Goal: Information Seeking & Learning: Learn about a topic

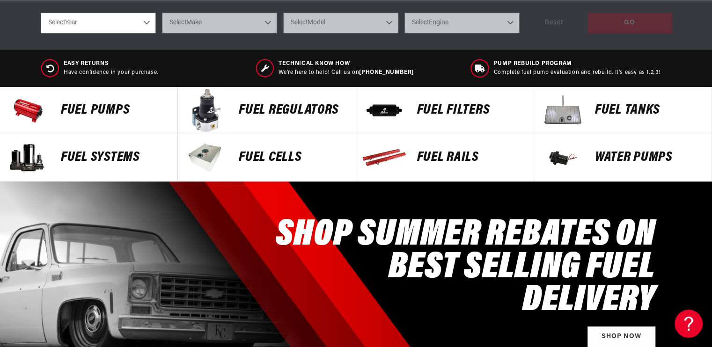
scroll to position [0, 1781]
click at [80, 160] on p "Fuel Systems" at bounding box center [114, 158] width 107 height 14
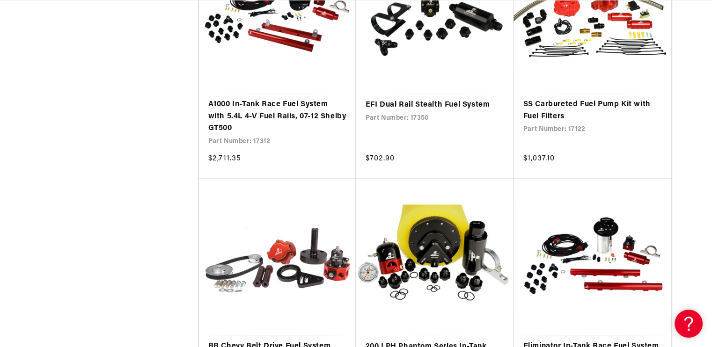
scroll to position [1825, 0]
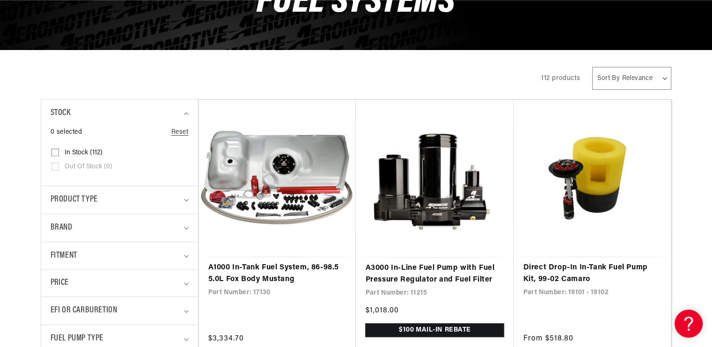
click at [620, 81] on select "Sort By Relevance Sort By Price, Low to High Sort By Price, High to Low" at bounding box center [631, 78] width 79 height 23
select select "price-descending"
click at [593, 67] on select "Sort By Relevance Sort By Price, Low to High Sort By Price, High to Low" at bounding box center [631, 78] width 79 height 23
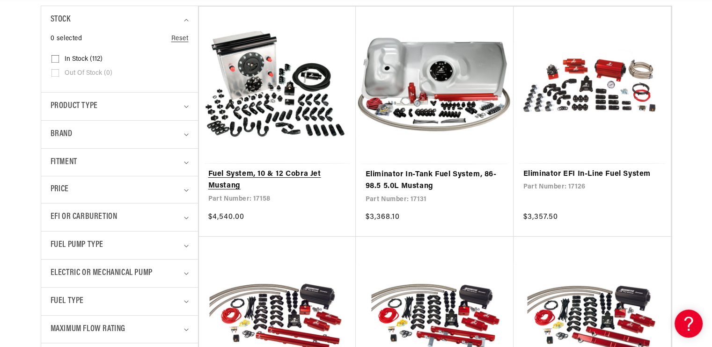
click at [282, 169] on link "Fuel System, 10 & 12 Cobra Jet Mustang" at bounding box center [277, 181] width 139 height 24
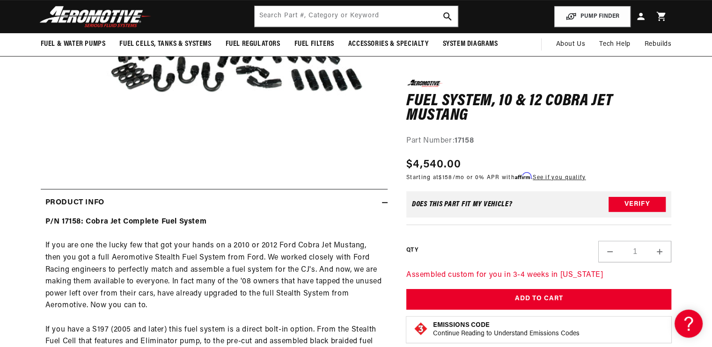
scroll to position [0, 1187]
click at [121, 14] on img at bounding box center [95, 17] width 117 height 22
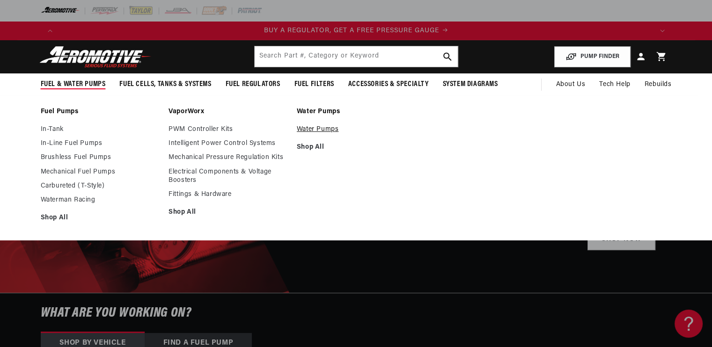
click at [319, 127] on link "Water Pumps" at bounding box center [356, 129] width 119 height 8
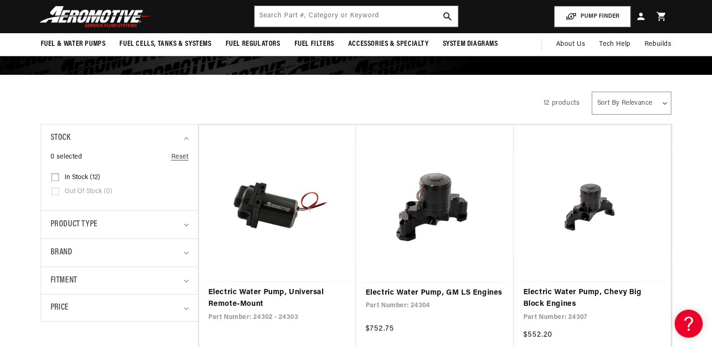
scroll to position [94, 0]
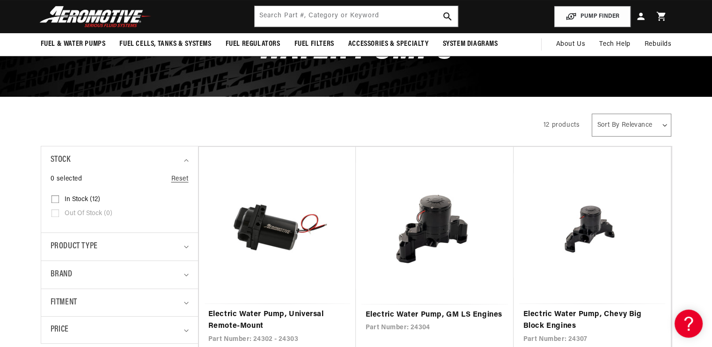
click at [660, 125] on select "Sort By Relevance Sort By Price, Low to High Sort By Price, High to Low" at bounding box center [631, 125] width 79 height 23
select select "price-descending"
click at [592, 114] on select "Sort By Relevance Sort By Price, Low to High Sort By Price, High to Low" at bounding box center [631, 125] width 79 height 23
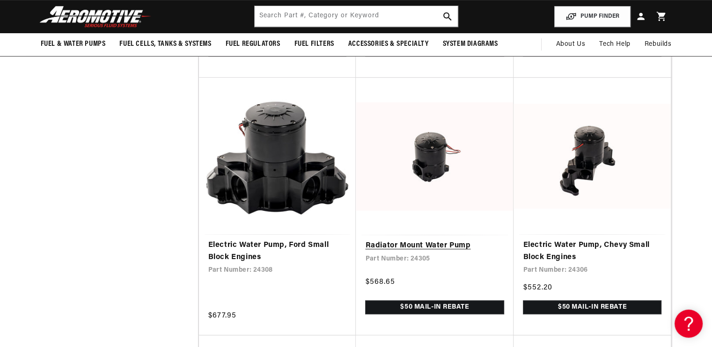
scroll to position [0, 1781]
drag, startPoint x: 455, startPoint y: 140, endPoint x: 476, endPoint y: 146, distance: 21.3
click at [476, 240] on link "Radiator Mount Water Pump" at bounding box center [434, 246] width 139 height 12
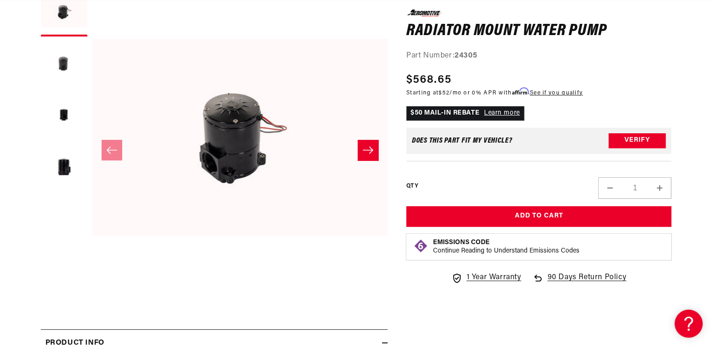
click at [371, 148] on icon "Slide right" at bounding box center [368, 150] width 10 height 7
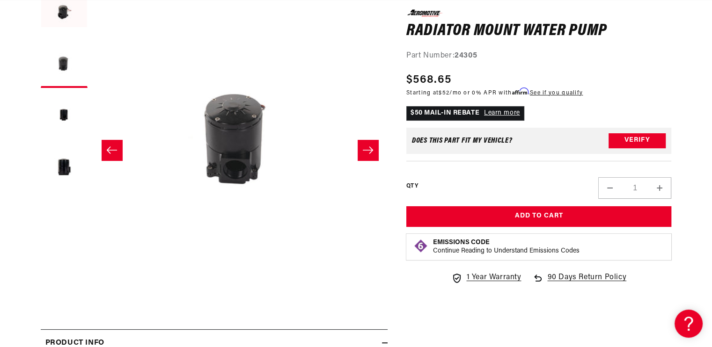
click at [371, 148] on icon "Slide right" at bounding box center [368, 150] width 10 height 7
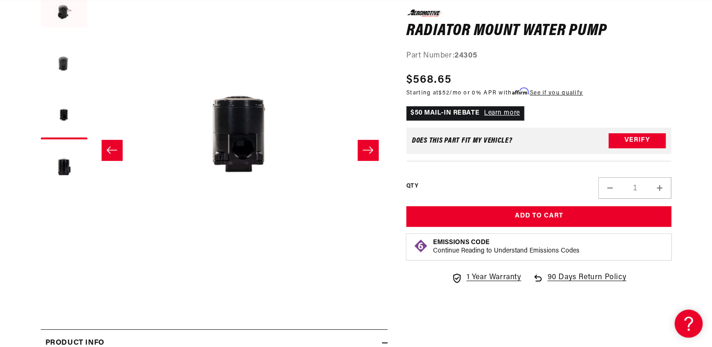
click at [371, 148] on icon "Slide right" at bounding box center [368, 150] width 10 height 7
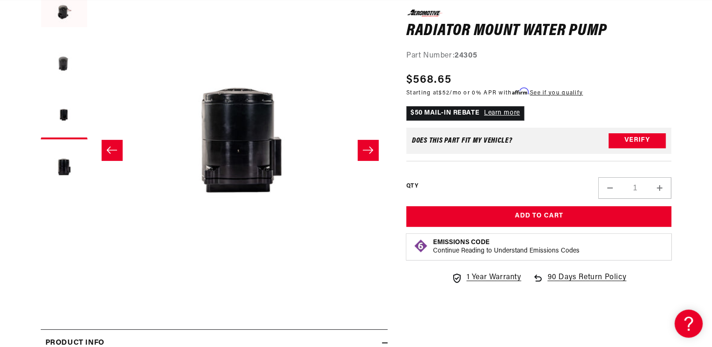
scroll to position [0, 887]
click at [371, 148] on icon "Slide right" at bounding box center [368, 150] width 10 height 7
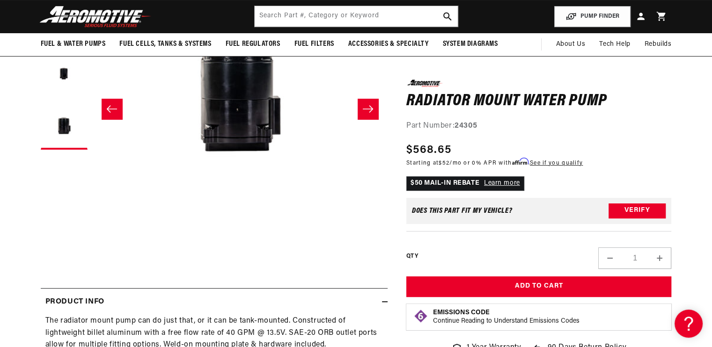
scroll to position [0, 0]
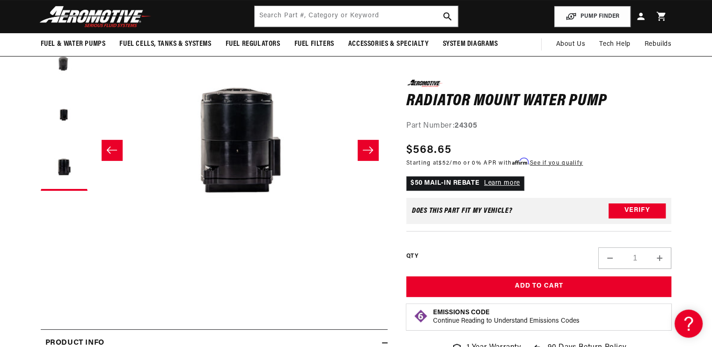
click at [374, 154] on button "Slide right" at bounding box center [368, 150] width 21 height 21
click at [111, 150] on icon "Slide left" at bounding box center [111, 150] width 10 height 7
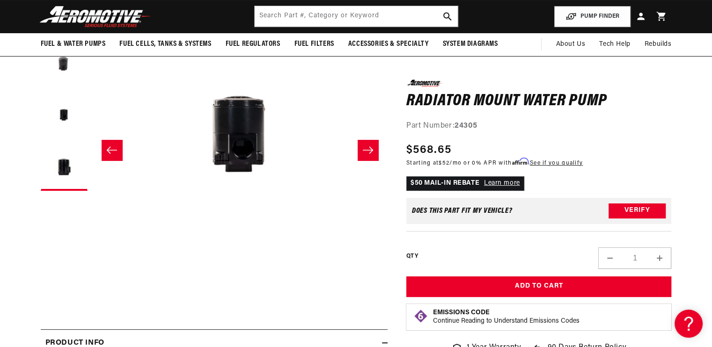
click at [111, 149] on icon "Slide left" at bounding box center [111, 150] width 11 height 9
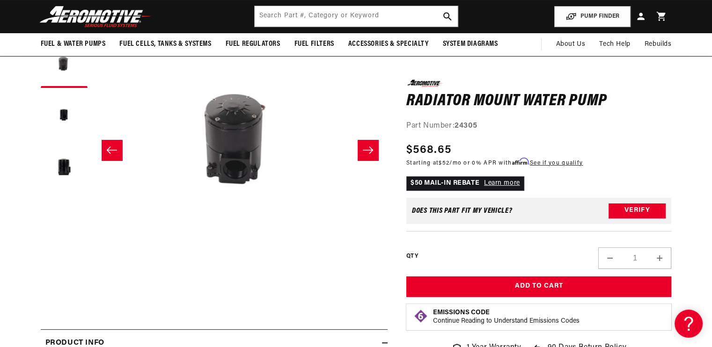
click at [111, 149] on icon "Slide left" at bounding box center [111, 150] width 11 height 9
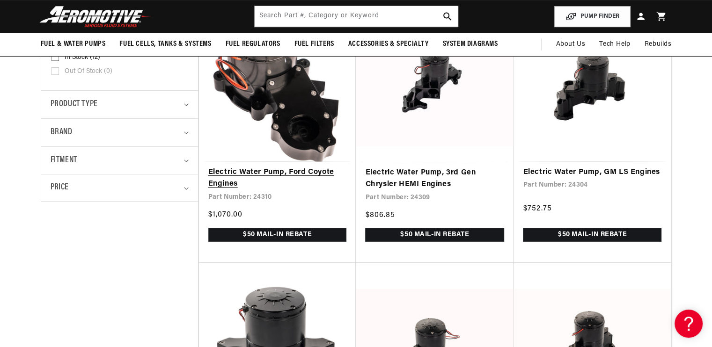
scroll to position [234, 0]
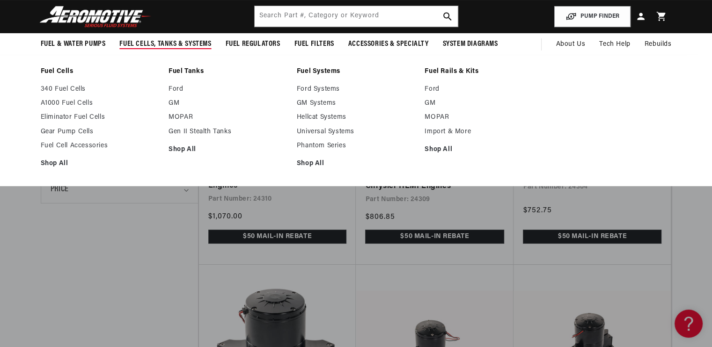
click at [187, 41] on span "Fuel Cells, Tanks & Systems" at bounding box center [165, 44] width 92 height 10
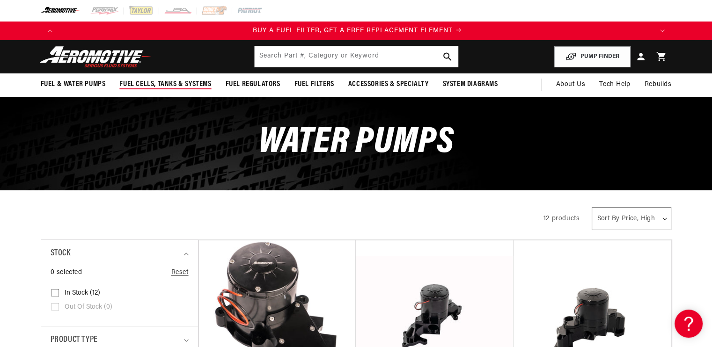
scroll to position [0, 594]
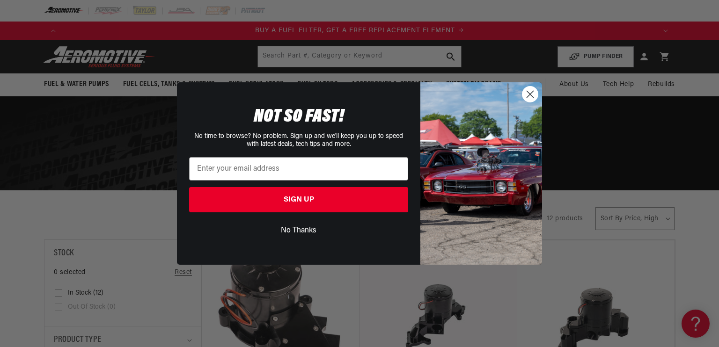
click at [126, 156] on div "Close dialog NOT SO FAST! No time to browse? No problem. Sign up and we'll keep…" at bounding box center [359, 173] width 719 height 347
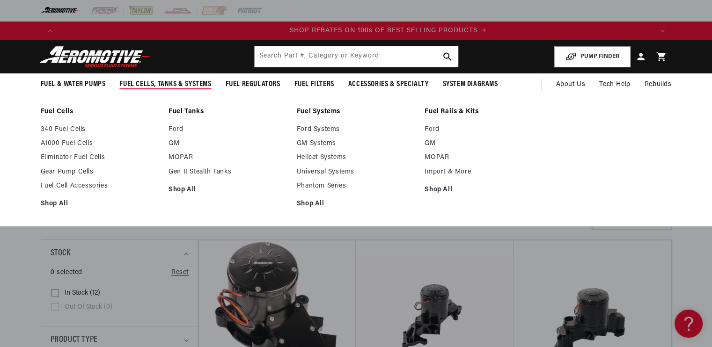
click at [189, 84] on span "Fuel Cells, Tanks & Systems" at bounding box center [165, 85] width 92 height 10
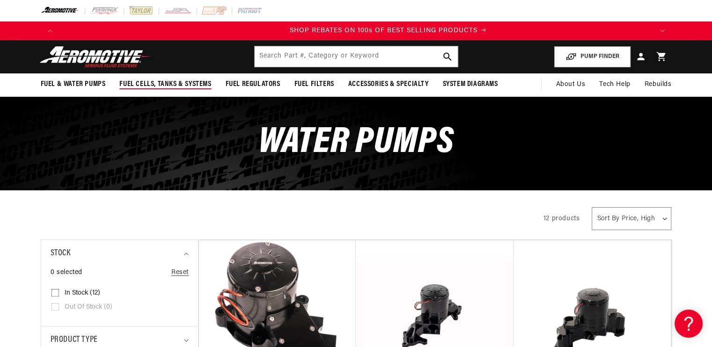
scroll to position [0, 1187]
click at [189, 83] on span "Fuel Cells, Tanks & Systems" at bounding box center [165, 85] width 92 height 10
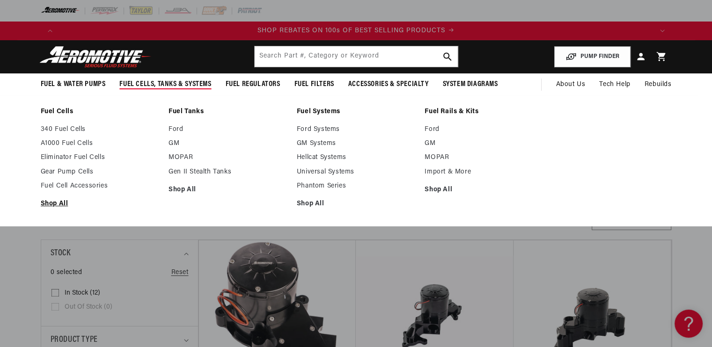
click at [47, 200] on link "Shop All" at bounding box center [100, 204] width 119 height 8
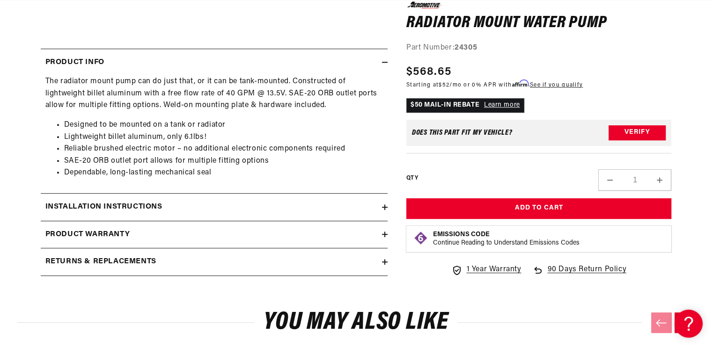
scroll to position [0, 1781]
click at [273, 204] on div "Installation Instructions" at bounding box center [211, 207] width 341 height 12
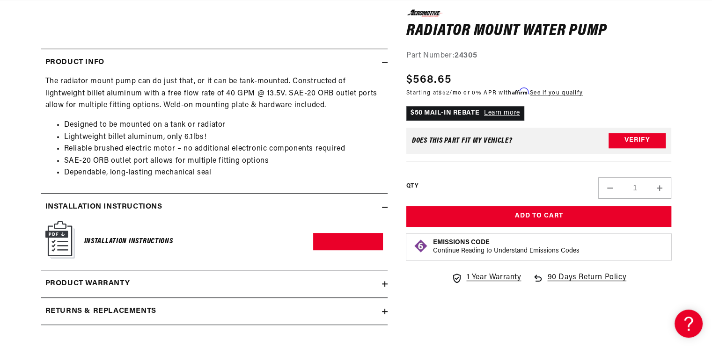
click at [273, 204] on div "Installation Instructions" at bounding box center [211, 207] width 341 height 12
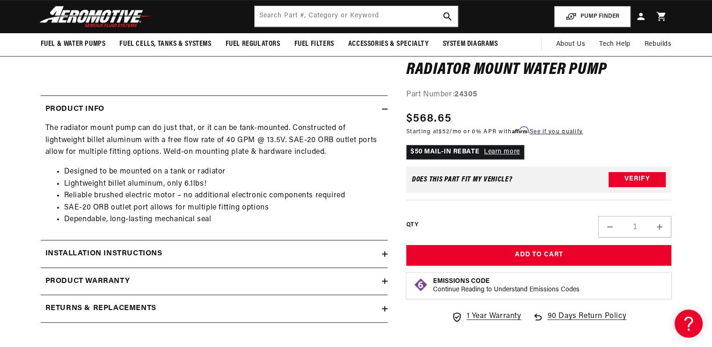
scroll to position [0, 1187]
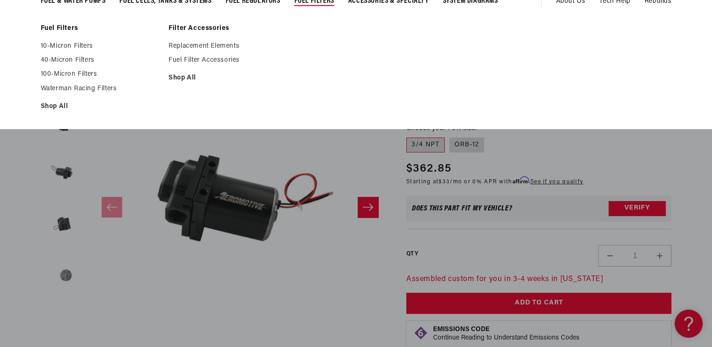
scroll to position [140, 0]
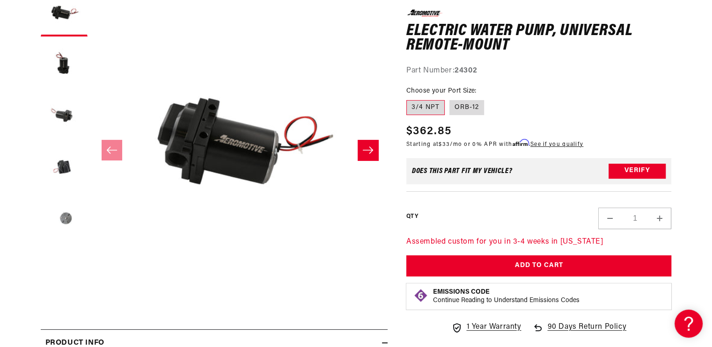
click at [367, 154] on icon "Slide right" at bounding box center [367, 150] width 11 height 9
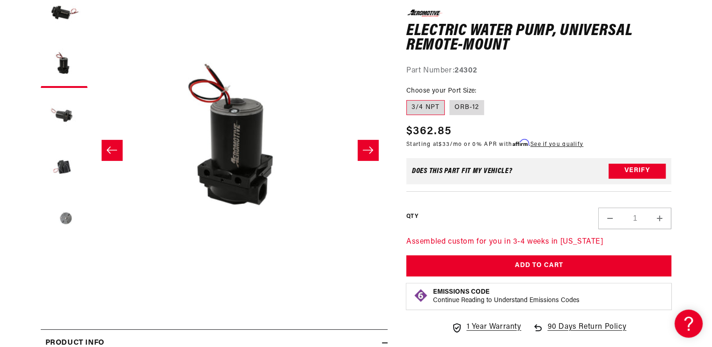
click at [367, 154] on icon "Slide right" at bounding box center [367, 150] width 11 height 9
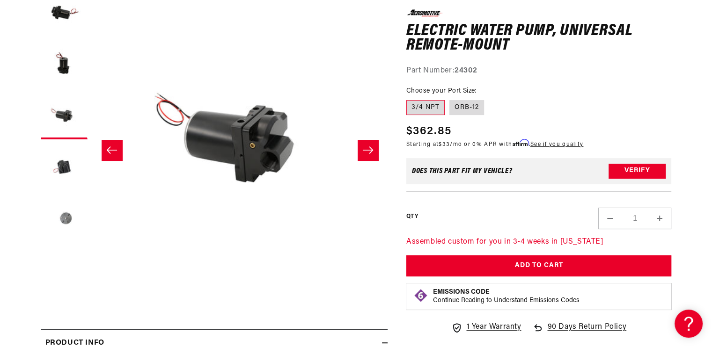
click at [367, 154] on icon "Slide right" at bounding box center [367, 150] width 11 height 9
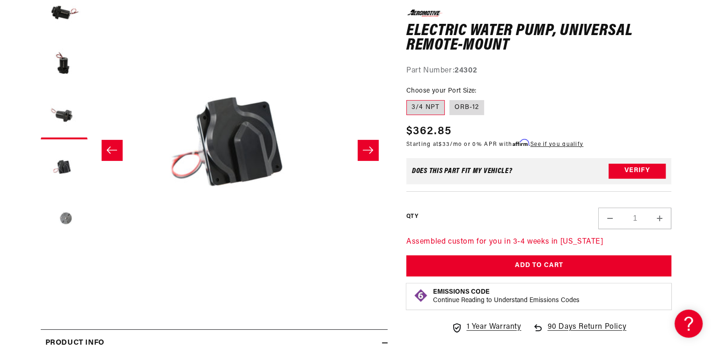
scroll to position [0, 887]
click at [367, 154] on icon "Slide right" at bounding box center [367, 150] width 11 height 9
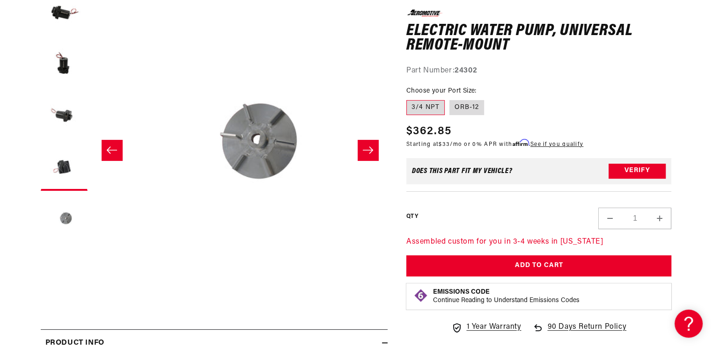
scroll to position [0, 1182]
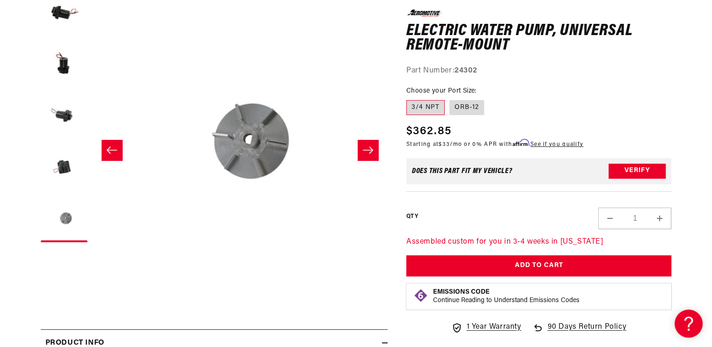
click at [367, 154] on icon "Slide right" at bounding box center [367, 150] width 11 height 9
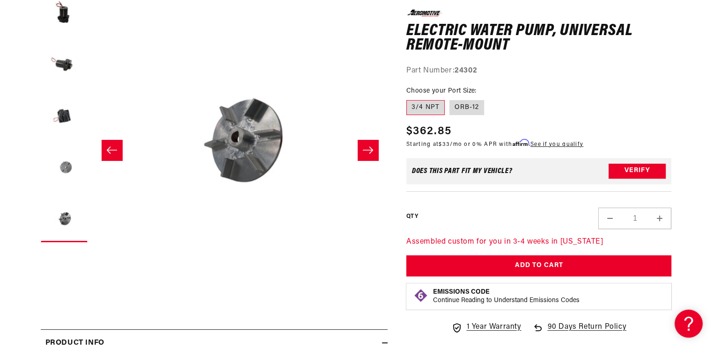
scroll to position [0, 1781]
click at [367, 154] on icon "Slide right" at bounding box center [367, 150] width 11 height 9
click at [467, 108] on label "ORB-12" at bounding box center [466, 107] width 35 height 15
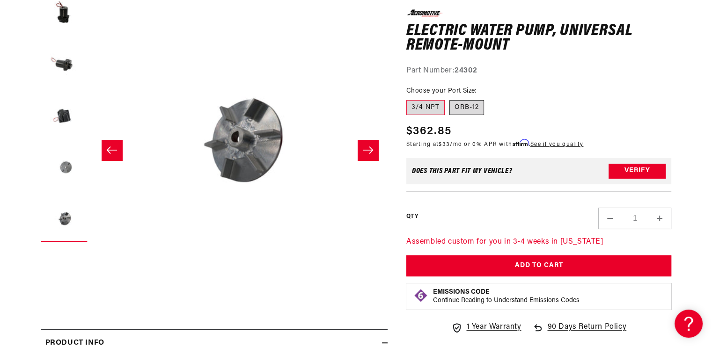
click at [450, 99] on input "ORB-12" at bounding box center [449, 98] width 0 height 0
radio input "true"
click at [415, 108] on label "3/4 NPT" at bounding box center [425, 107] width 38 height 15
click at [409, 99] on input "3/4 NPT" at bounding box center [409, 98] width 0 height 0
radio input "true"
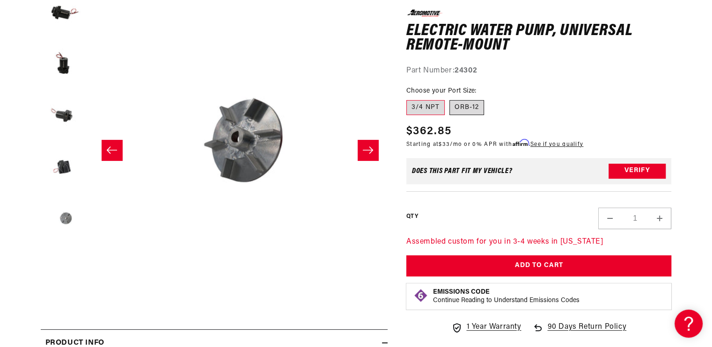
click at [470, 106] on label "ORB-12" at bounding box center [466, 107] width 35 height 15
click at [450, 99] on input "ORB-12" at bounding box center [449, 98] width 0 height 0
radio input "true"
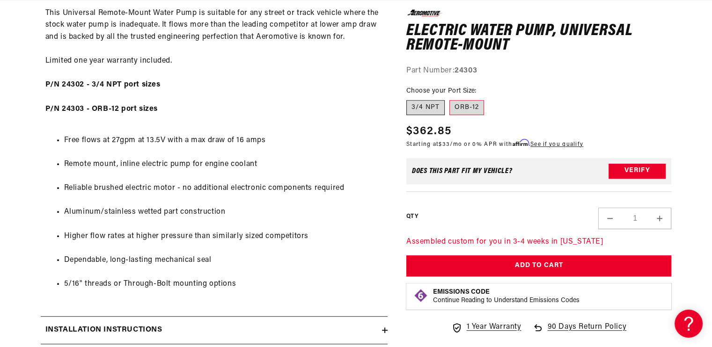
scroll to position [0, 594]
click at [438, 110] on label "3/4 NPT" at bounding box center [425, 107] width 38 height 15
click at [409, 99] on input "3/4 NPT" at bounding box center [409, 98] width 0 height 0
radio input "true"
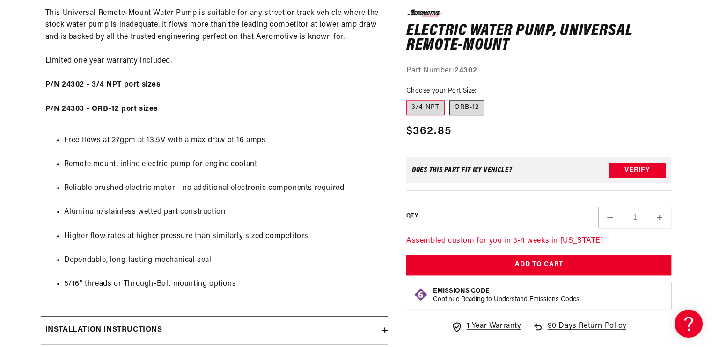
click at [459, 109] on label "ORB-12" at bounding box center [466, 107] width 35 height 15
click at [450, 99] on input "ORB-12" at bounding box center [449, 98] width 0 height 0
radio input "true"
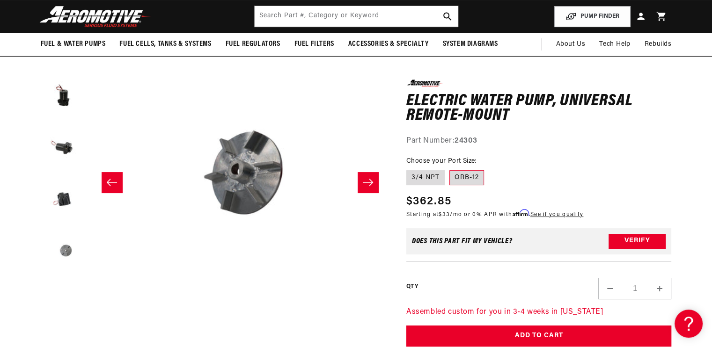
scroll to position [94, 0]
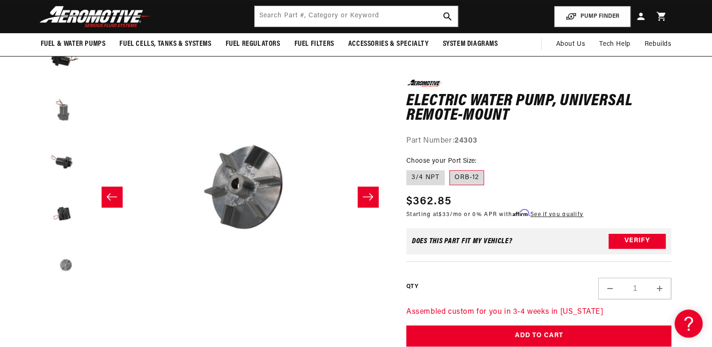
click at [63, 114] on button "Load image 2 in gallery view" at bounding box center [64, 111] width 47 height 47
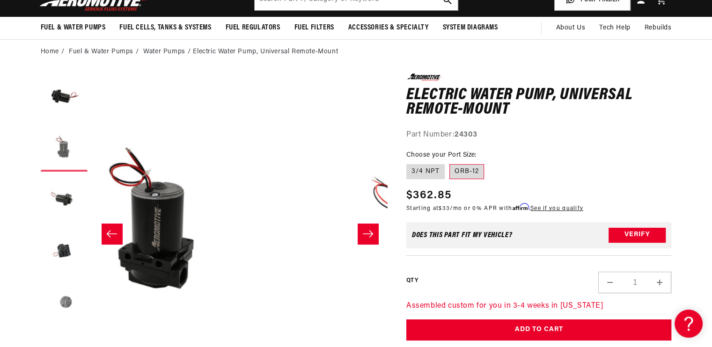
scroll to position [0, 0]
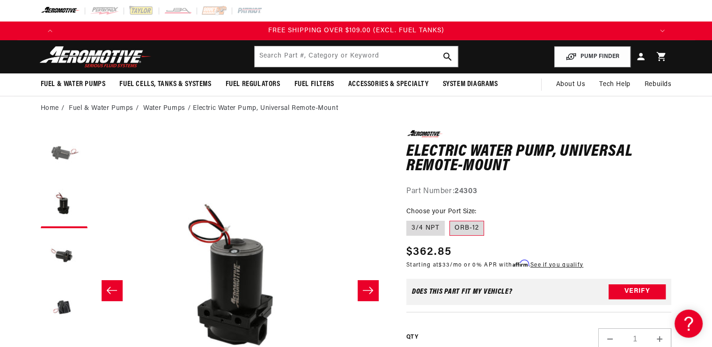
click at [61, 152] on button "Load image 1 in gallery view" at bounding box center [64, 153] width 47 height 47
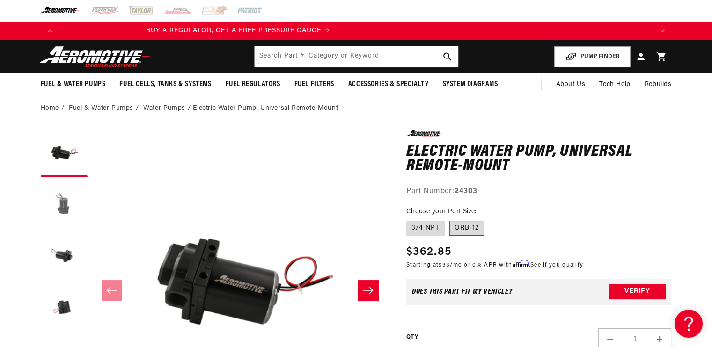
scroll to position [0, 17]
click at [62, 199] on button "Load image 2 in gallery view" at bounding box center [64, 205] width 47 height 47
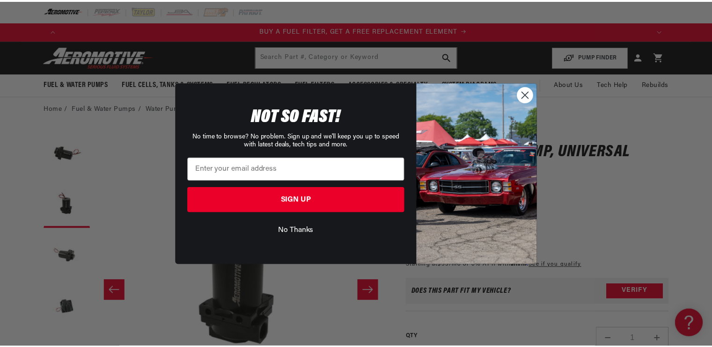
scroll to position [0, 594]
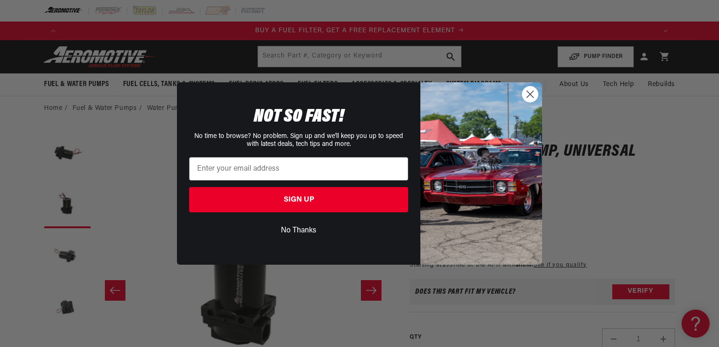
click at [528, 93] on icon "Close dialog" at bounding box center [530, 94] width 7 height 7
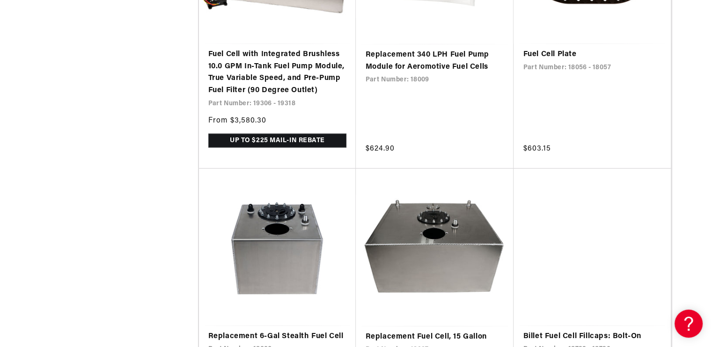
scroll to position [2153, 0]
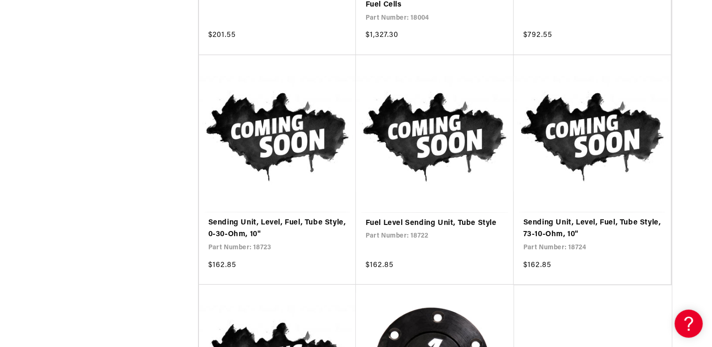
scroll to position [2855, 0]
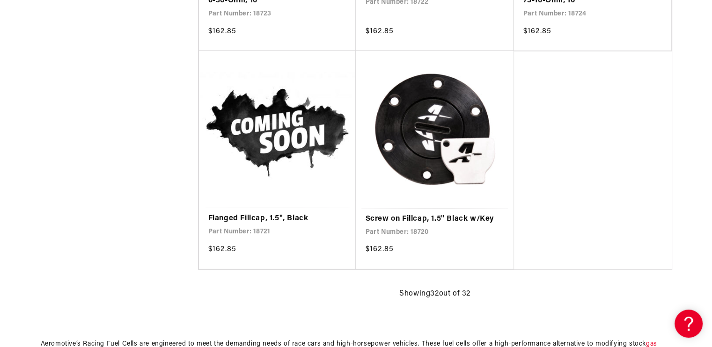
drag, startPoint x: 711, startPoint y: 228, endPoint x: 718, endPoint y: 167, distance: 62.2
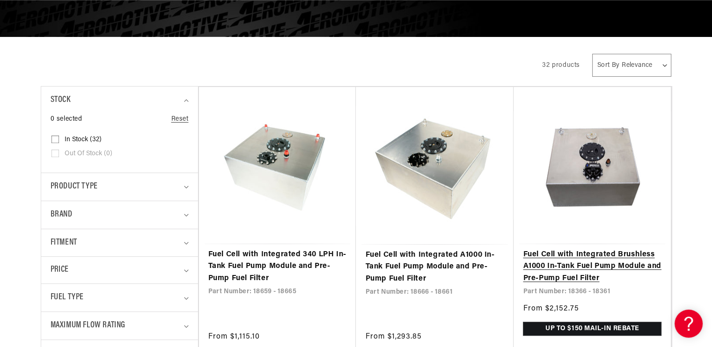
scroll to position [0, 1187]
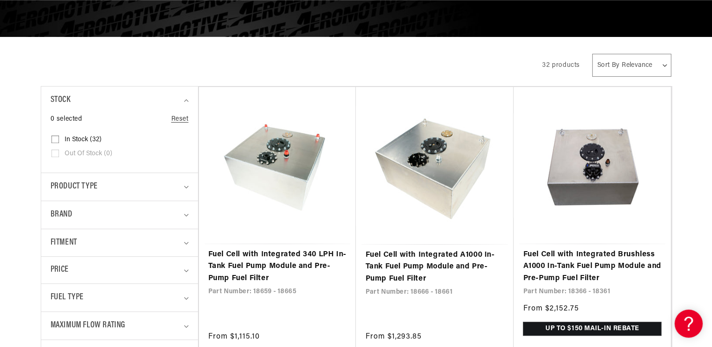
click at [658, 66] on select "Sort By Relevance Sort By Price, Low to High Sort By Price, High to Low" at bounding box center [631, 65] width 79 height 23
select select "price-descending"
click at [593, 54] on select "Sort By Relevance Sort By Price, Low to High Sort By Price, High to Low" at bounding box center [631, 65] width 79 height 23
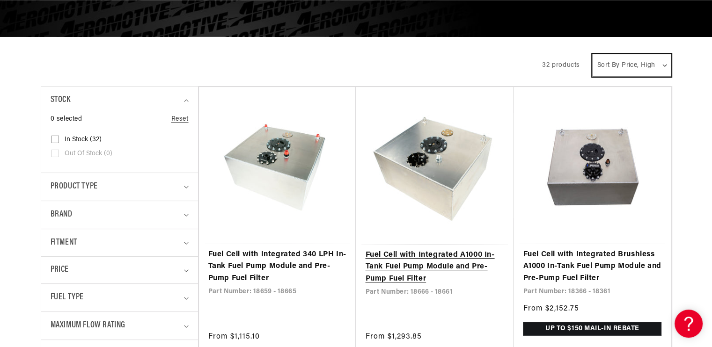
scroll to position [0, 1781]
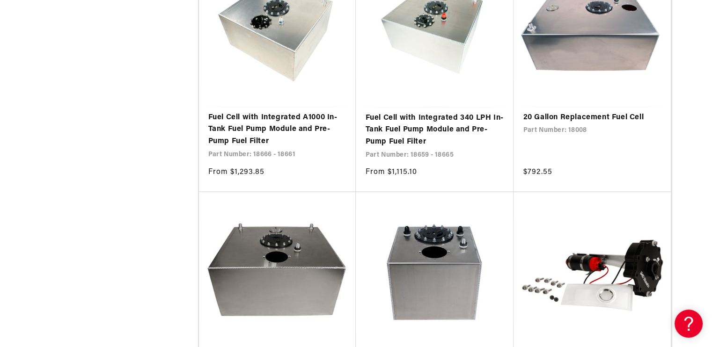
scroll to position [2073, 0]
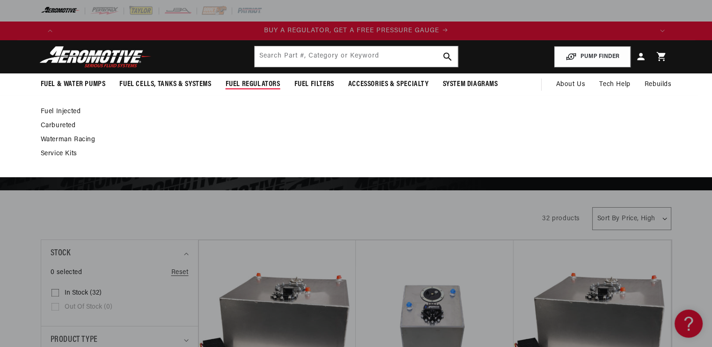
click at [261, 85] on span "Fuel Regulators" at bounding box center [253, 85] width 55 height 10
click at [82, 141] on link "Waterman Racing" at bounding box center [352, 140] width 622 height 8
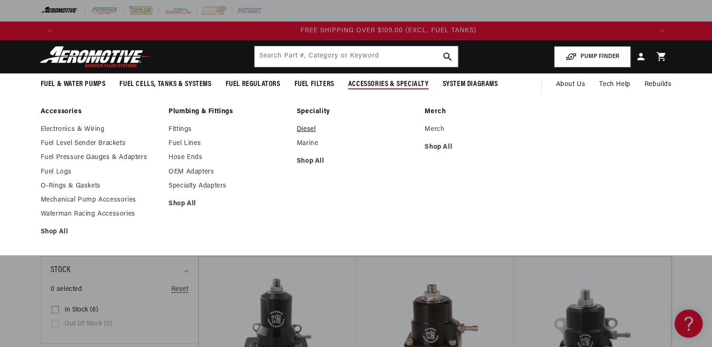
click at [311, 127] on link "Diesel" at bounding box center [356, 129] width 119 height 8
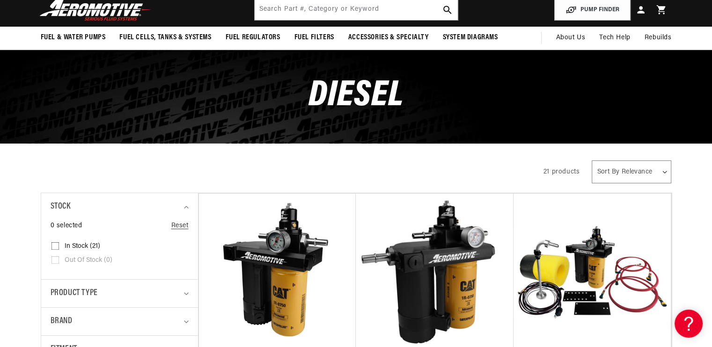
click at [625, 174] on select "Sort By Relevance Sort By Price, Low to High Sort By Price, High to Low" at bounding box center [631, 172] width 79 height 23
select select "price-descending"
click at [592, 161] on select "Sort By Relevance Sort By Price, Low to High Sort By Price, High to Low" at bounding box center [631, 172] width 79 height 23
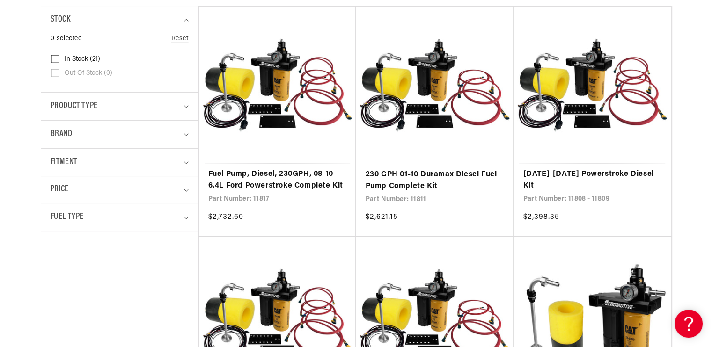
drag, startPoint x: 294, startPoint y: 189, endPoint x: 696, endPoint y: 193, distance: 402.6
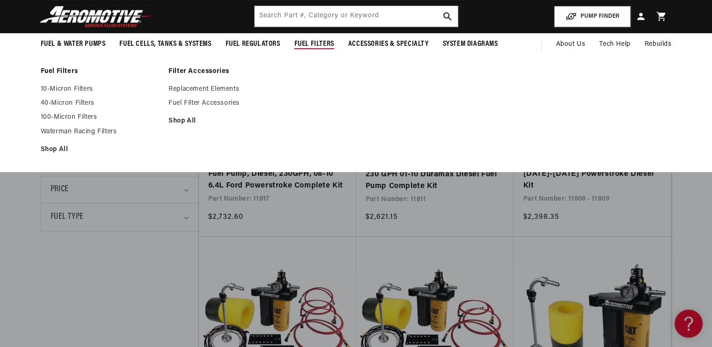
scroll to position [0, 1781]
click at [106, 133] on link "Waterman Racing Filters" at bounding box center [100, 132] width 119 height 8
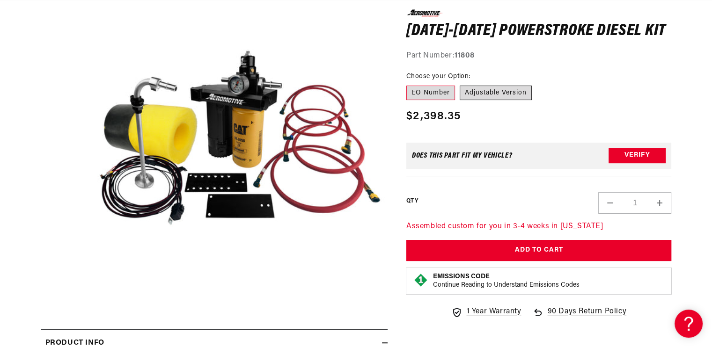
click at [498, 95] on label "Adjustable Version" at bounding box center [496, 92] width 72 height 15
click at [460, 84] on input "Adjustable Version" at bounding box center [460, 83] width 0 height 0
radio input "true"
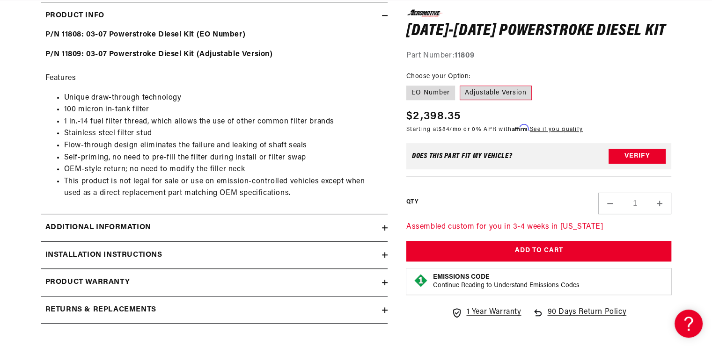
scroll to position [0, 1187]
click at [352, 229] on div "Additional information" at bounding box center [211, 228] width 341 height 12
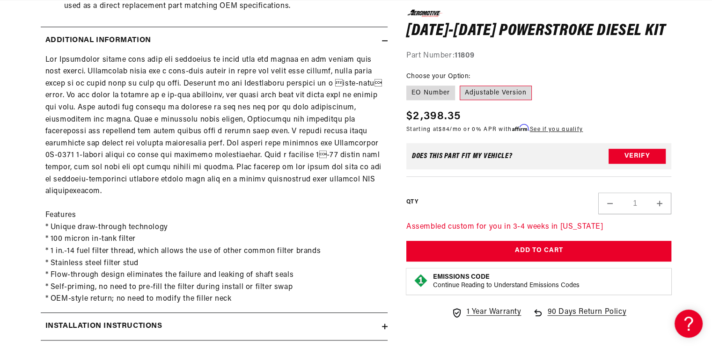
scroll to position [0, 1781]
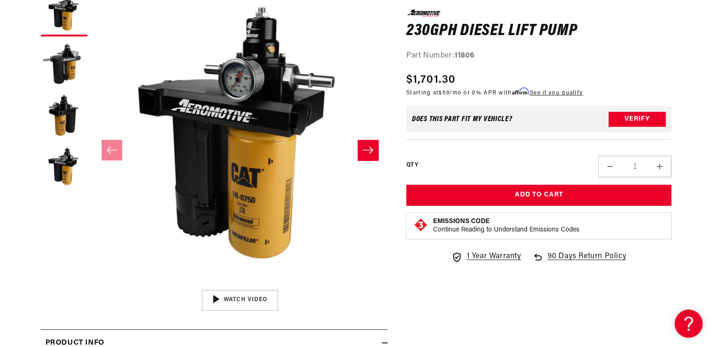
scroll to position [0, 1781]
click at [358, 150] on button "Slide right" at bounding box center [368, 150] width 21 height 21
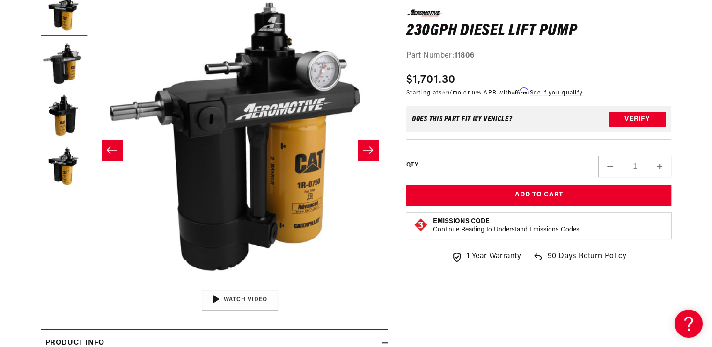
scroll to position [0, 295]
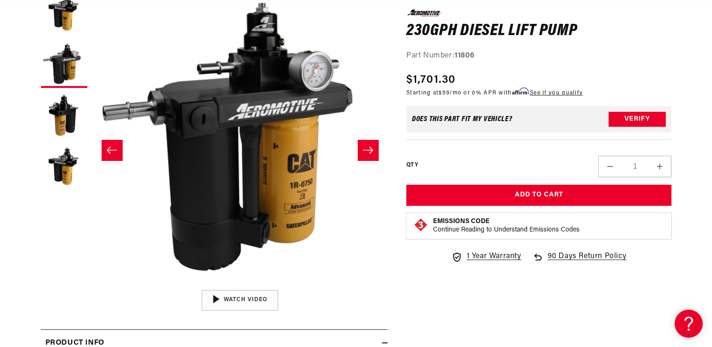
click at [362, 148] on icon "Slide right" at bounding box center [367, 150] width 11 height 9
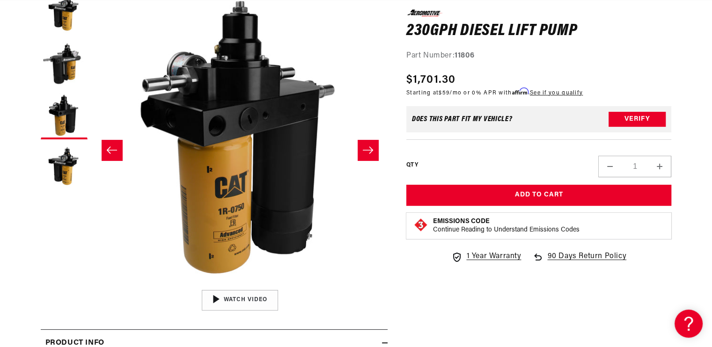
click at [362, 148] on icon "Slide right" at bounding box center [367, 150] width 11 height 9
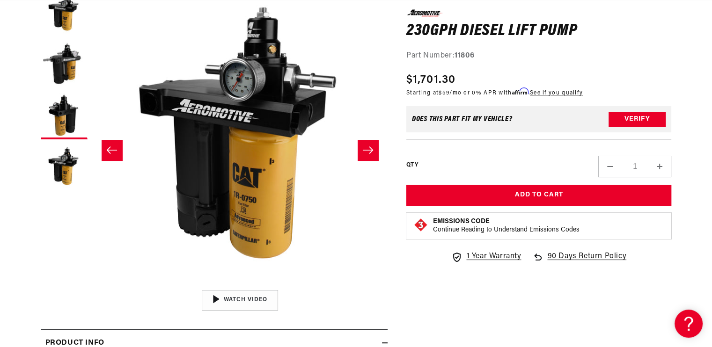
scroll to position [0, 887]
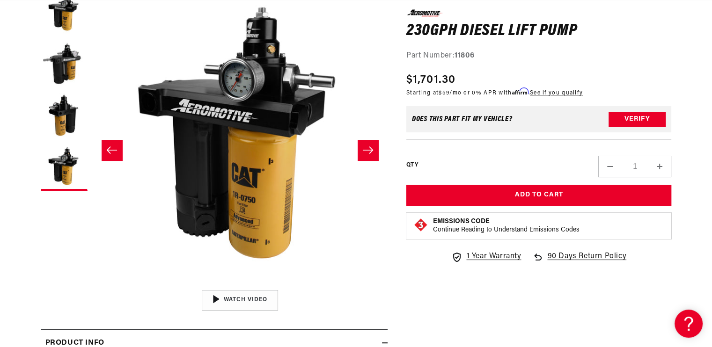
click at [362, 148] on icon "Slide right" at bounding box center [367, 150] width 11 height 9
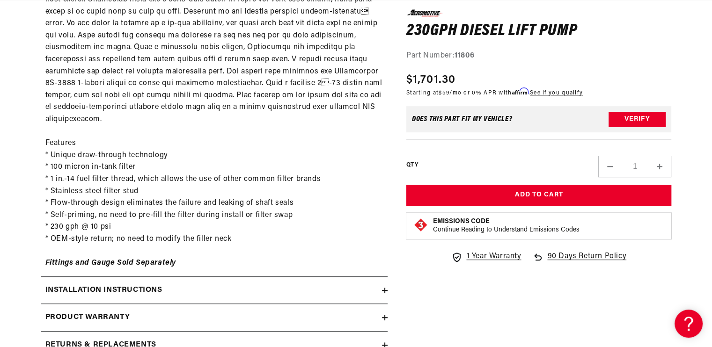
scroll to position [562, 0]
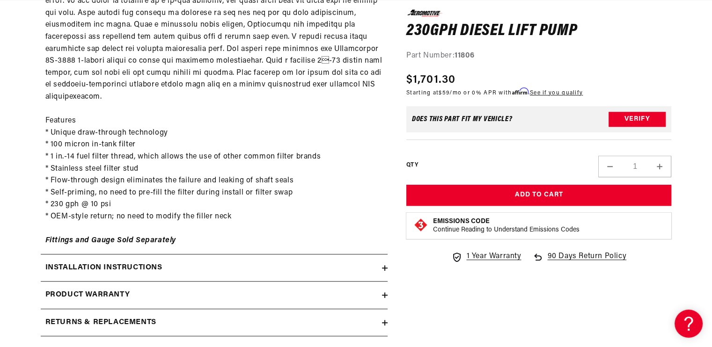
click at [158, 262] on h2 "Installation Instructions" at bounding box center [103, 268] width 117 height 12
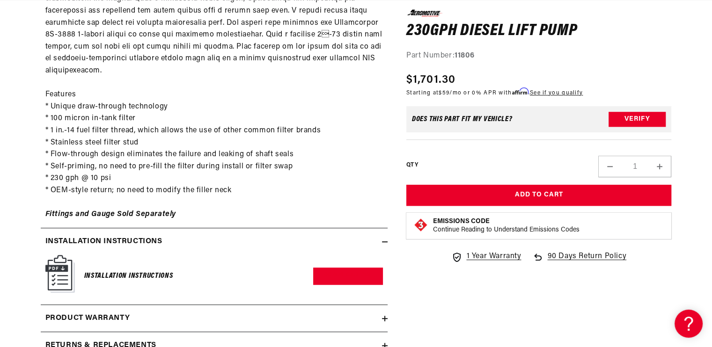
scroll to position [608, 0]
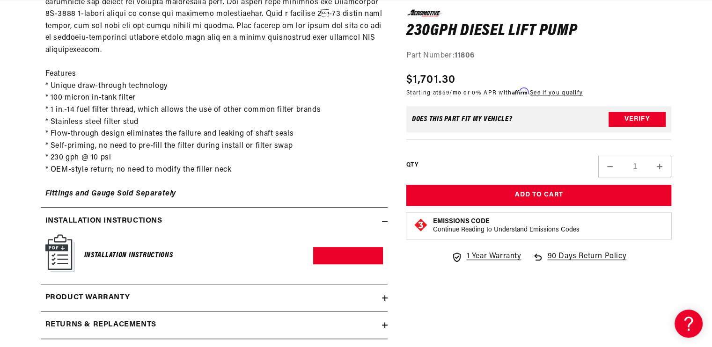
click at [197, 215] on div "Installation Instructions" at bounding box center [211, 221] width 341 height 12
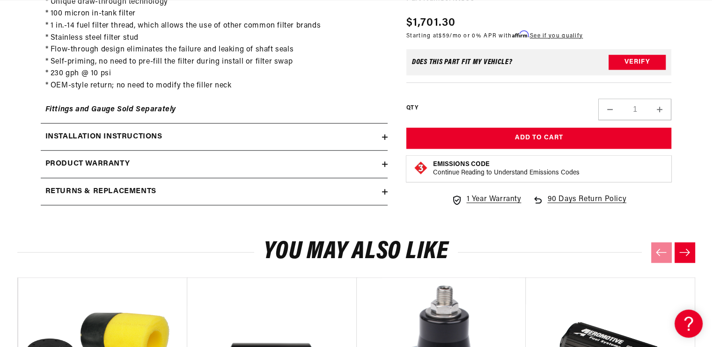
scroll to position [702, 0]
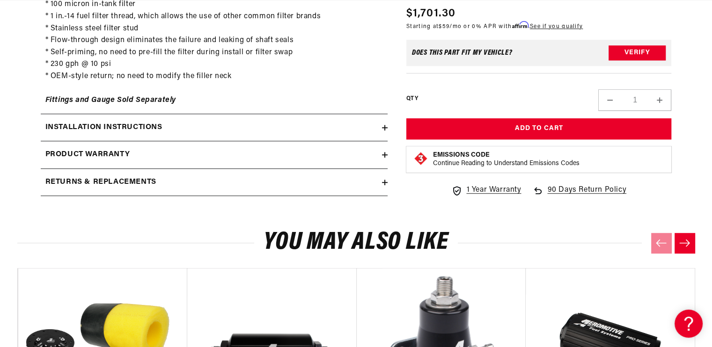
click at [187, 176] on div "Returns & replacements" at bounding box center [211, 182] width 341 height 12
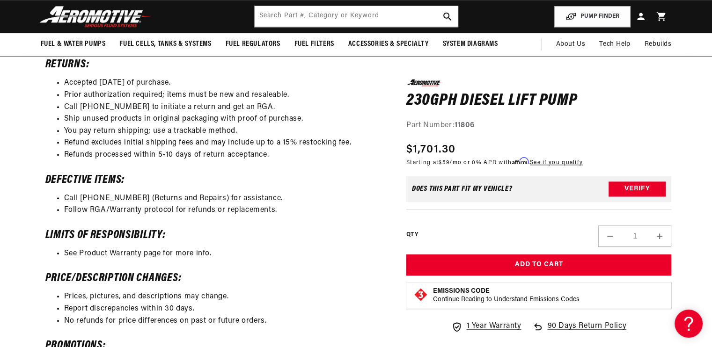
scroll to position [749, 0]
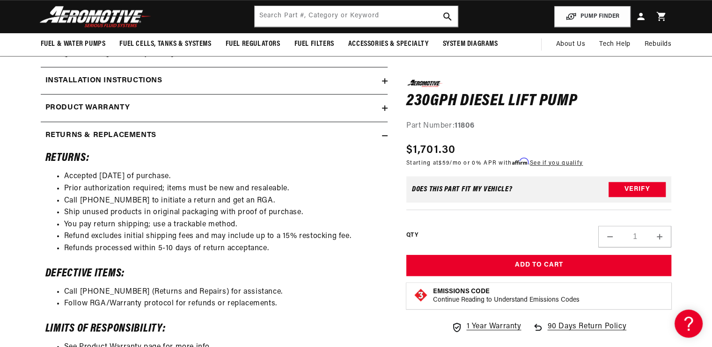
click at [185, 130] on div "Returns & replacements" at bounding box center [211, 136] width 341 height 12
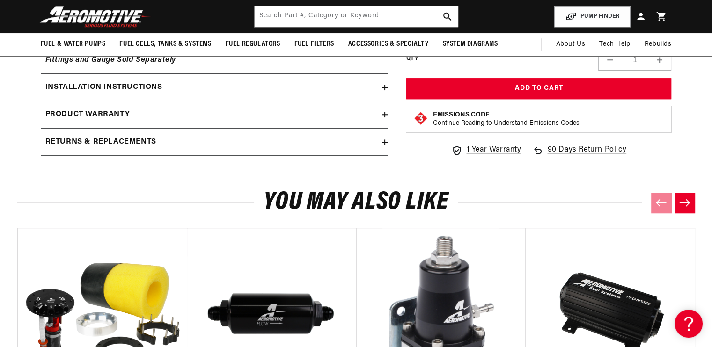
scroll to position [655, 0]
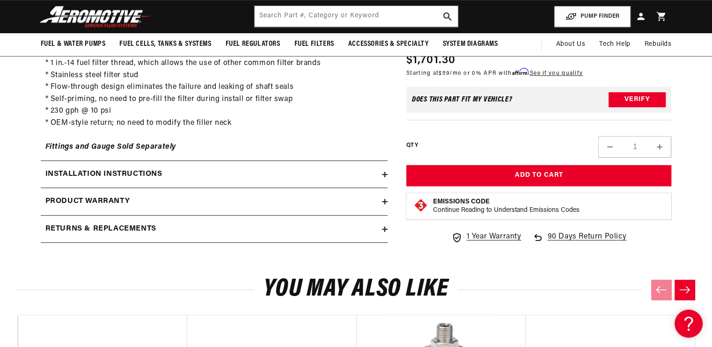
click at [189, 161] on summary "Installation Instructions" at bounding box center [214, 174] width 347 height 27
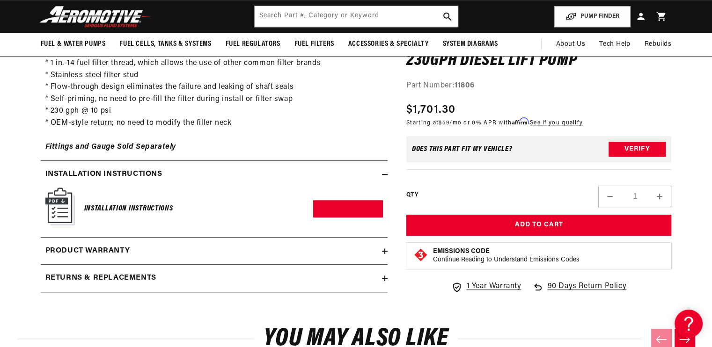
click at [189, 161] on summary "Installation Instructions" at bounding box center [214, 174] width 347 height 27
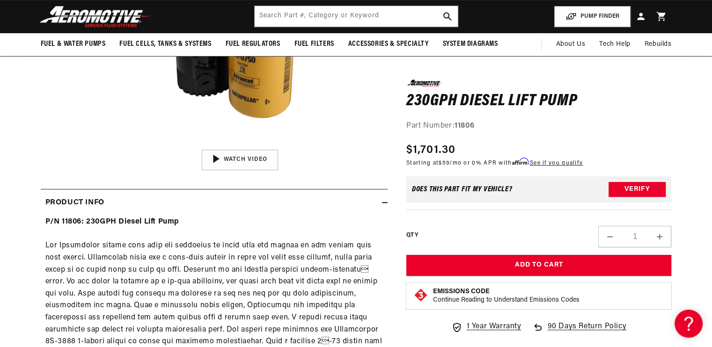
scroll to position [0, 0]
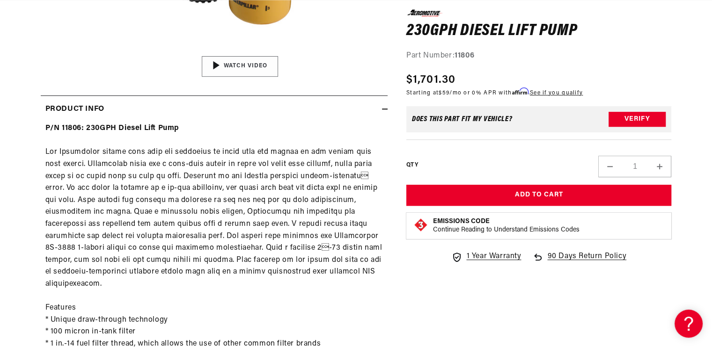
click at [229, 61] on img "Gallery Viewer" at bounding box center [240, 67] width 142 height 80
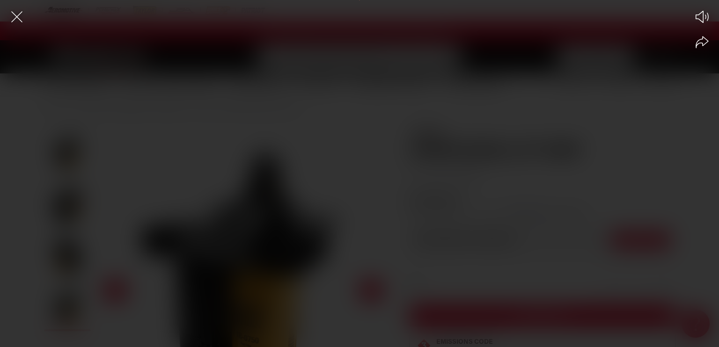
click at [399, 167] on div "Play Mute Share" at bounding box center [359, 173] width 719 height 347
click at [701, 24] on button "Mute" at bounding box center [702, 17] width 22 height 22
click at [701, 24] on button "Unmute" at bounding box center [702, 17] width 22 height 22
click at [21, 23] on icon "Close the video player" at bounding box center [17, 17] width 21 height 21
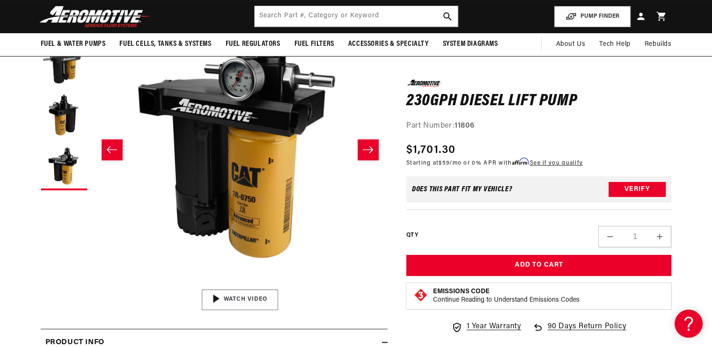
click at [260, 303] on img "Gallery Viewer" at bounding box center [240, 300] width 142 height 80
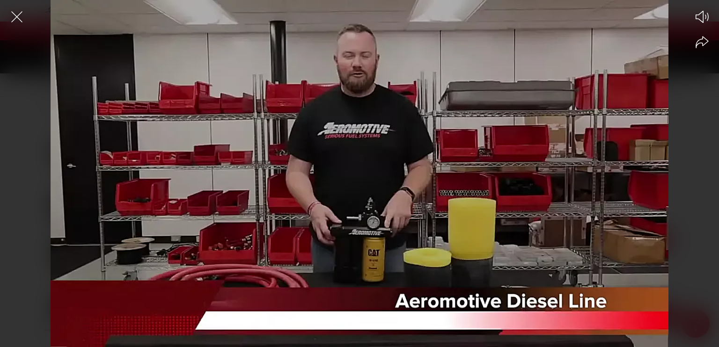
click at [350, 222] on div at bounding box center [359, 190] width 719 height 315
click at [384, 235] on div at bounding box center [359, 190] width 719 height 315
click at [362, 189] on circle at bounding box center [359, 173] width 37 height 37
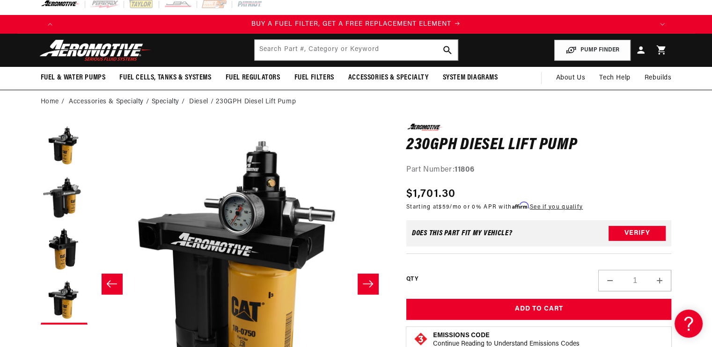
scroll to position [0, 0]
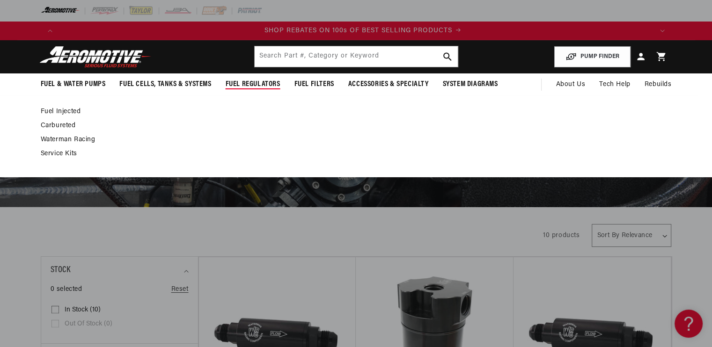
scroll to position [0, 1187]
click at [61, 110] on link "Fuel Injected" at bounding box center [352, 112] width 622 height 8
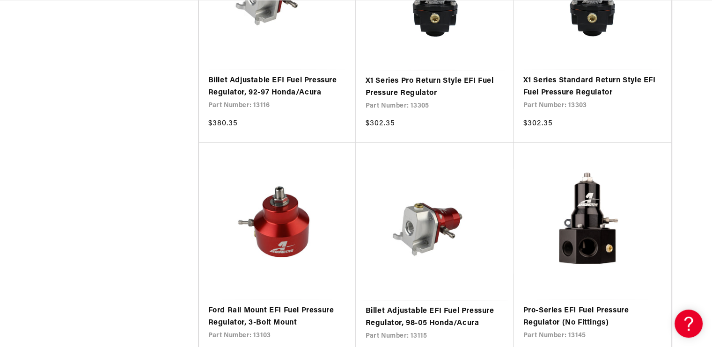
scroll to position [1732, 0]
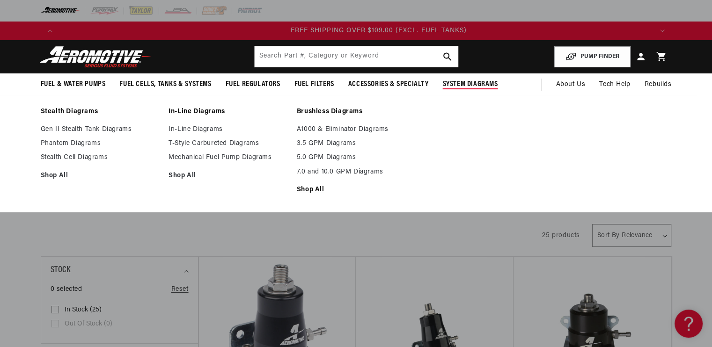
click at [322, 187] on link "Shop All" at bounding box center [356, 190] width 119 height 8
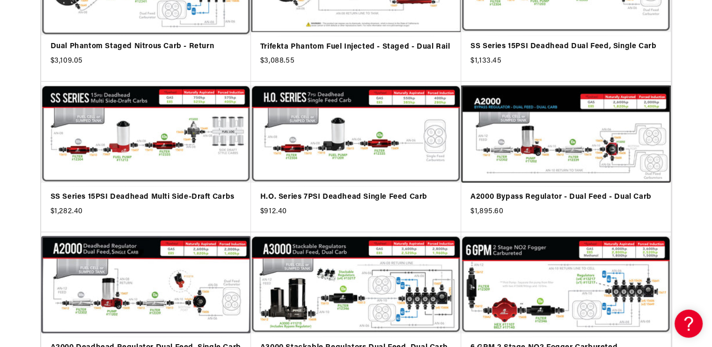
scroll to position [0, 1187]
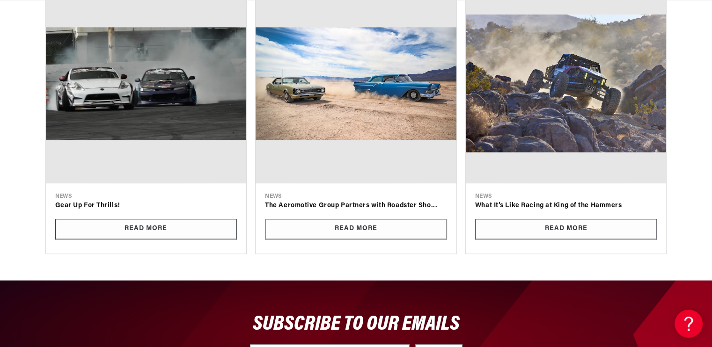
click at [586, 201] on link "What It’s Like Racing at King of the Hammers" at bounding box center [566, 206] width 182 height 10
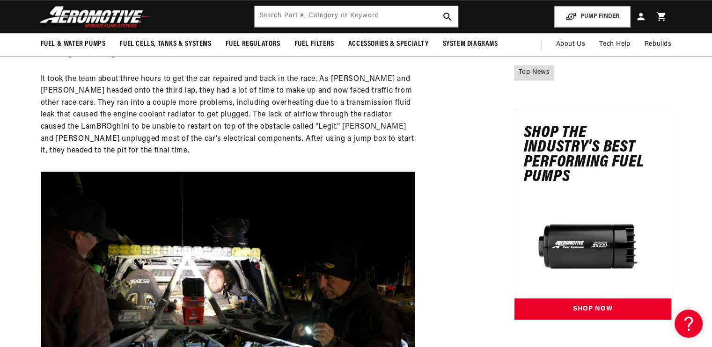
scroll to position [1620, 0]
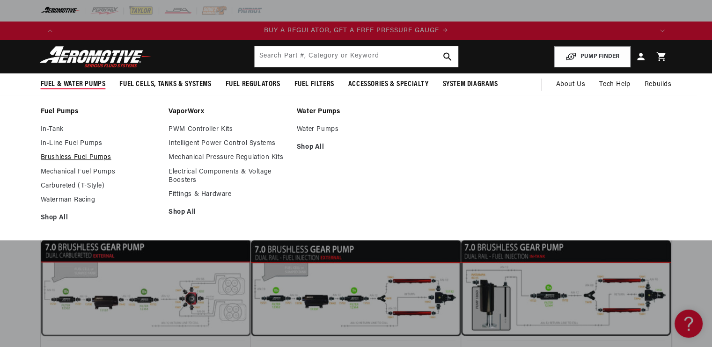
click at [87, 154] on link "Brushless Fuel Pumps" at bounding box center [100, 158] width 119 height 8
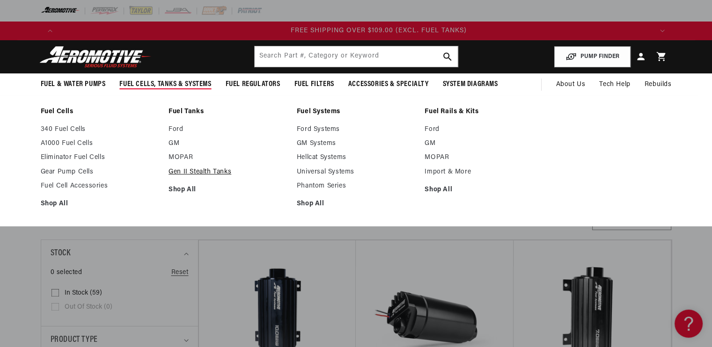
scroll to position [0, 1781]
click at [195, 175] on link "Gen II Stealth Tanks" at bounding box center [228, 172] width 119 height 8
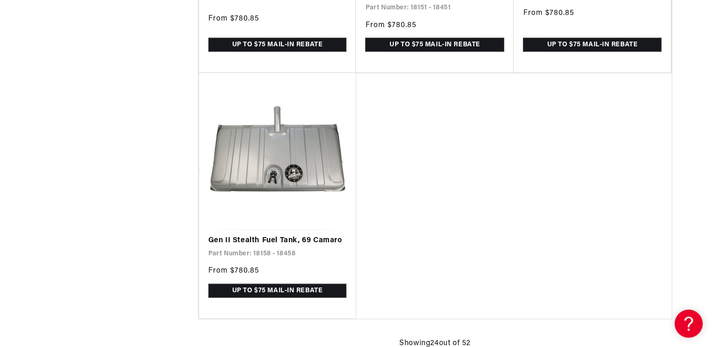
scroll to position [2387, 0]
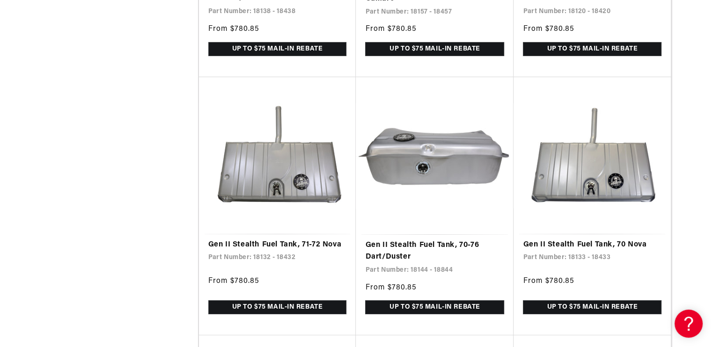
scroll to position [0, 1781]
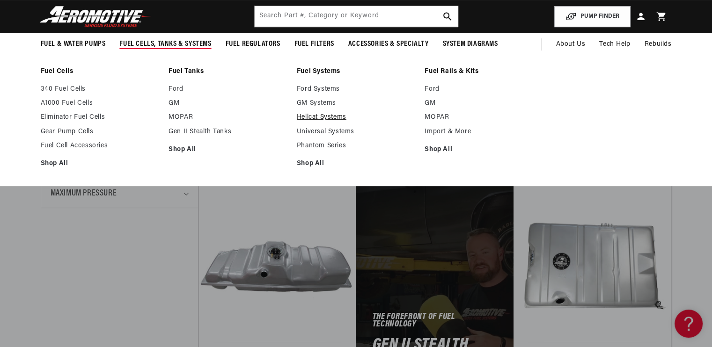
click at [311, 121] on link "Hellcat Systems" at bounding box center [356, 117] width 119 height 8
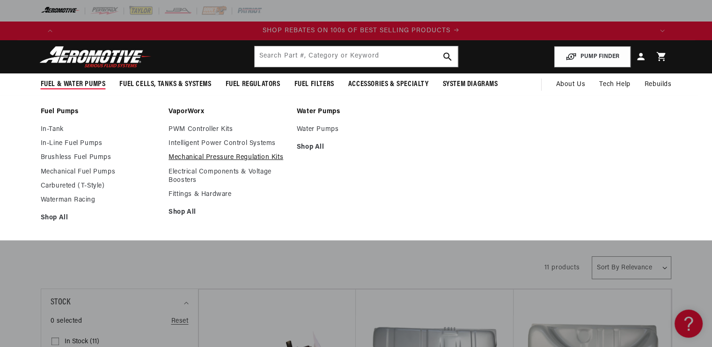
scroll to position [0, 1187]
click at [185, 210] on link "Shop All" at bounding box center [228, 212] width 119 height 8
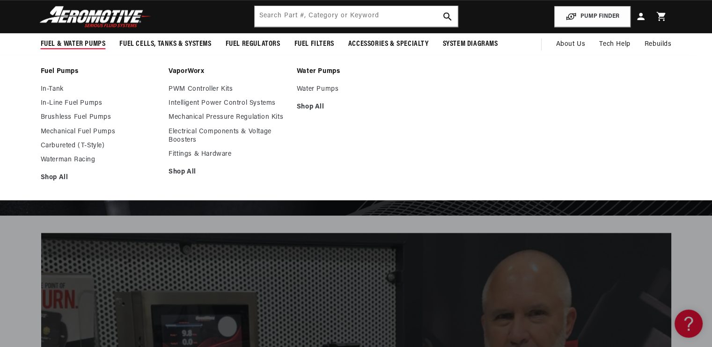
scroll to position [0, 1781]
click at [219, 89] on link "PWM Controller Kits" at bounding box center [228, 89] width 119 height 8
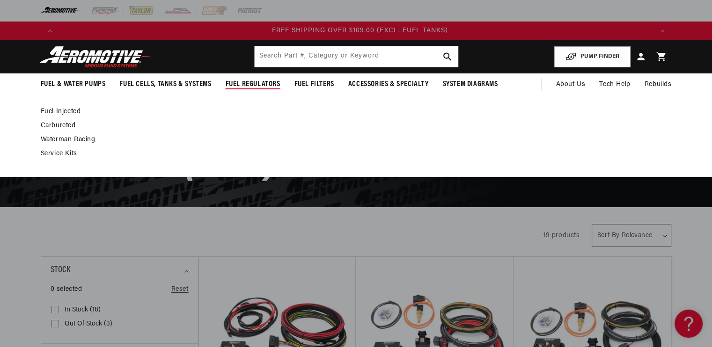
scroll to position [0, 1781]
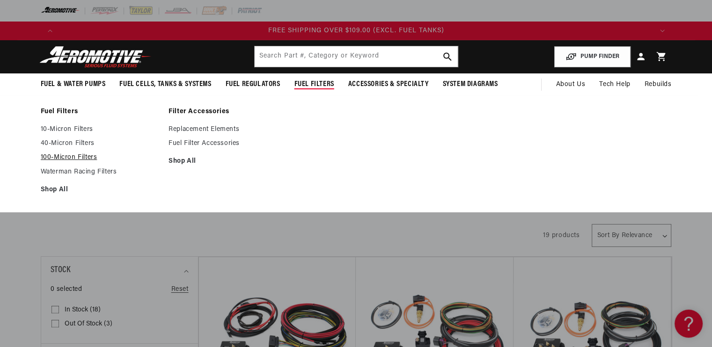
click at [62, 157] on link "100-Micron Filters" at bounding box center [100, 158] width 119 height 8
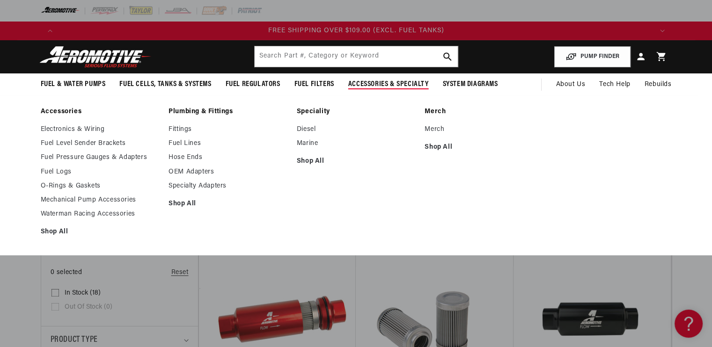
click at [310, 113] on link "Speciality" at bounding box center [356, 112] width 119 height 8
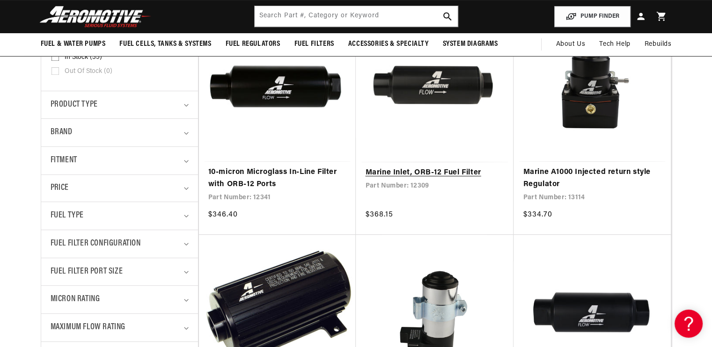
scroll to position [140, 0]
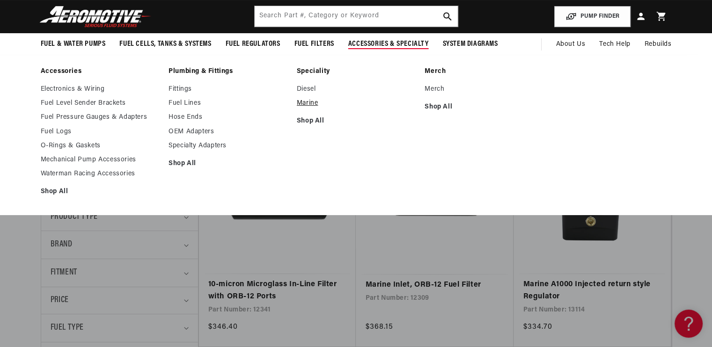
click at [299, 104] on link "Marine" at bounding box center [356, 103] width 119 height 8
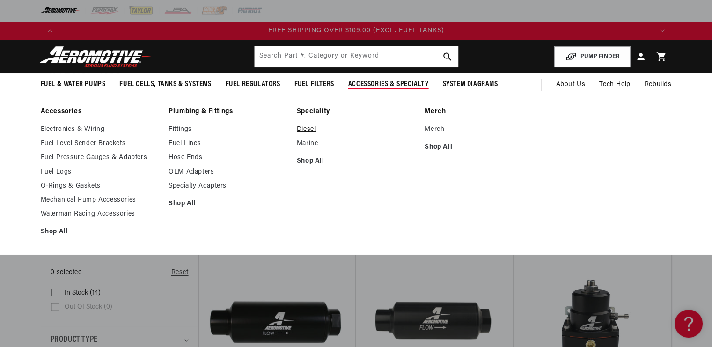
click at [309, 132] on link "Diesel" at bounding box center [356, 129] width 119 height 8
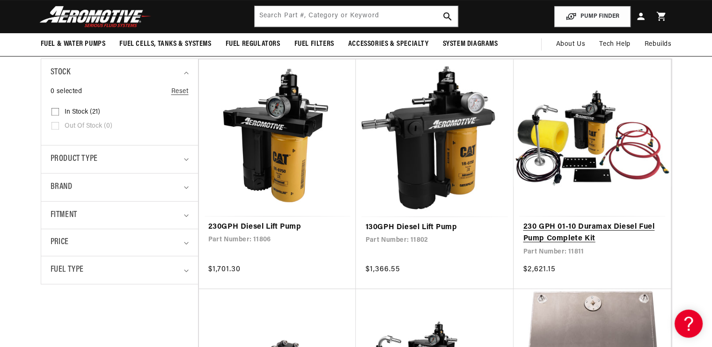
scroll to position [94, 0]
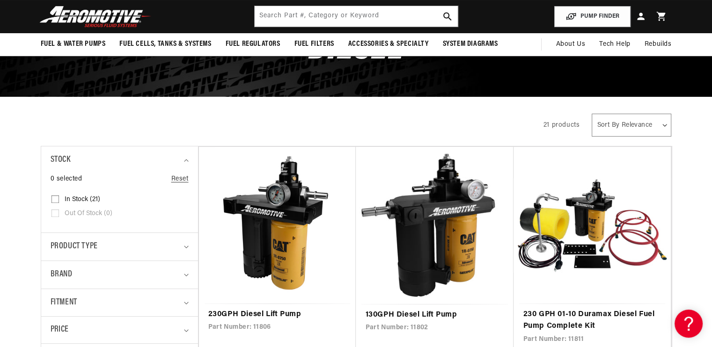
click at [628, 129] on select "Sort By Relevance Sort By Price, Low to High Sort By Price, High to Low" at bounding box center [631, 125] width 79 height 23
select select "price-descending"
click at [592, 114] on select "Sort By Relevance Sort By Price, Low to High Sort By Price, High to Low" at bounding box center [631, 125] width 79 height 23
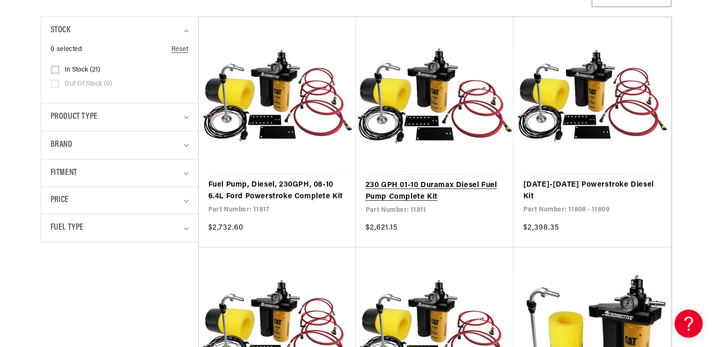
scroll to position [234, 0]
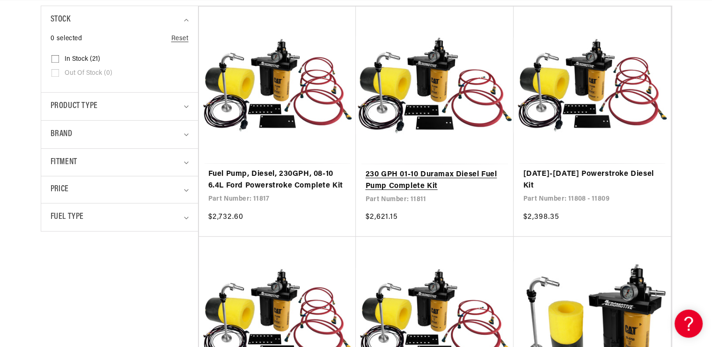
click at [410, 176] on link "230 GPH 01-10 Duramax Diesel Fuel Pump Complete Kit" at bounding box center [434, 181] width 139 height 24
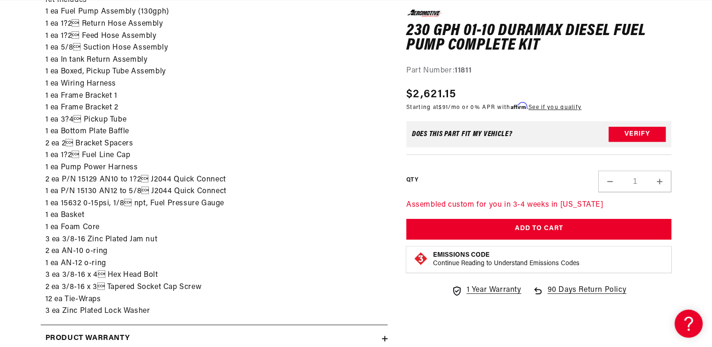
scroll to position [702, 0]
